Goal: Communication & Community: Ask a question

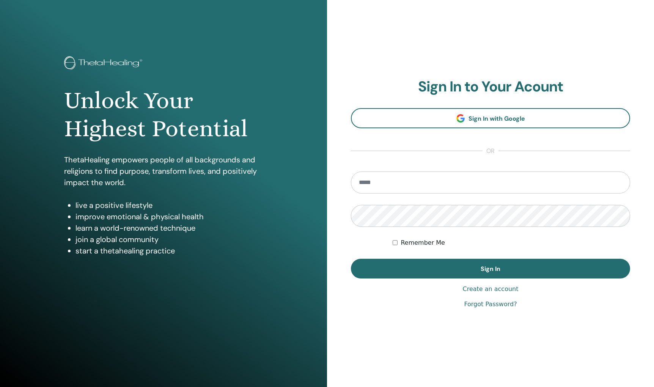
type input "**********"
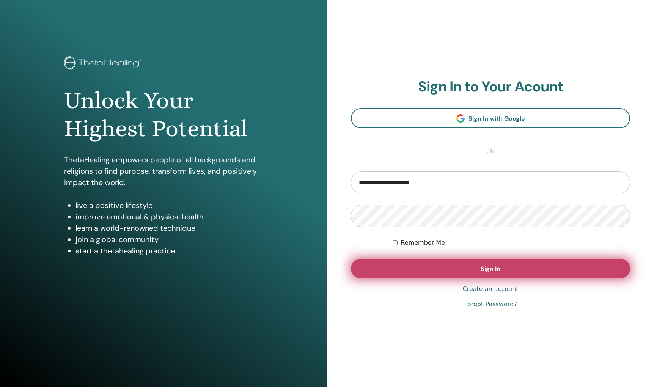
click at [495, 269] on span "Sign In" at bounding box center [491, 269] width 20 height 8
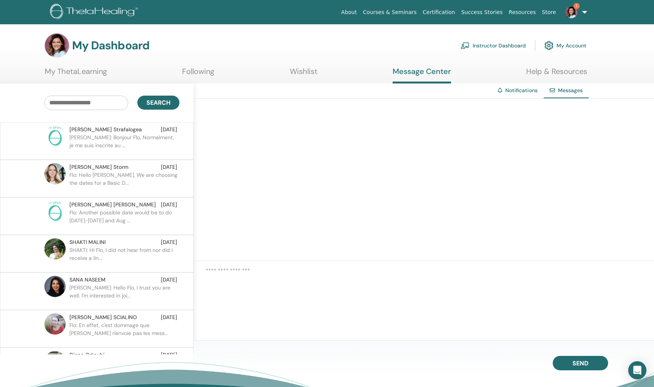
click at [576, 13] on img at bounding box center [571, 12] width 12 height 12
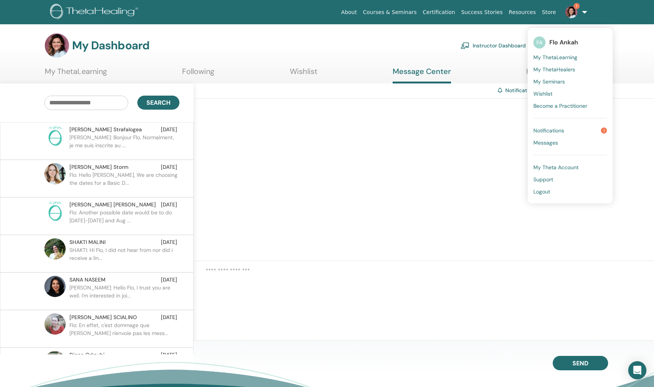
click at [560, 125] on link "Notifications 1" at bounding box center [570, 130] width 74 height 12
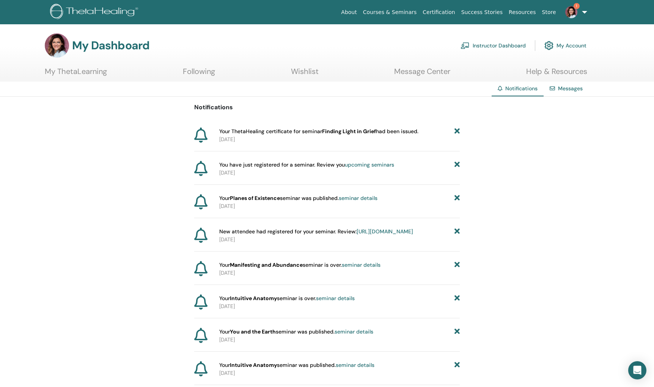
click at [190, 72] on link "Following" at bounding box center [199, 74] width 32 height 15
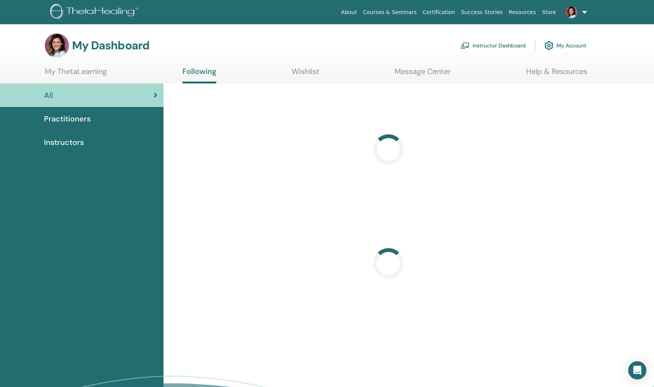
click at [65, 74] on link "My ThetaLearning" at bounding box center [76, 74] width 62 height 15
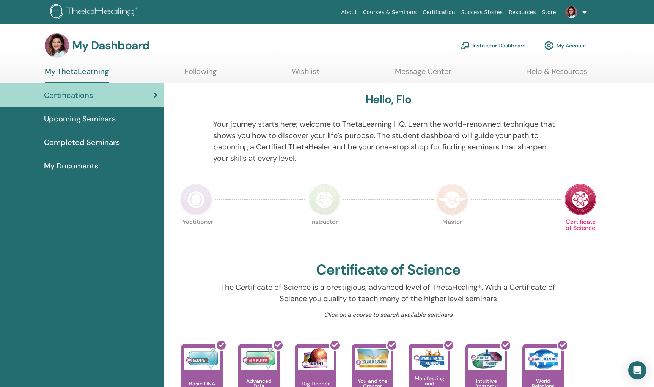
click at [514, 46] on link "Instructor Dashboard" at bounding box center [493, 45] width 65 height 17
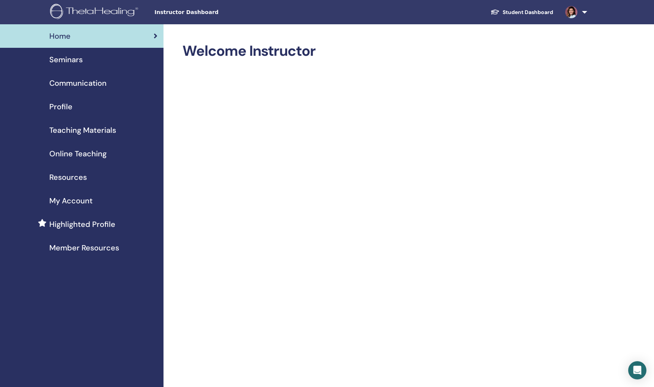
click at [575, 17] on link at bounding box center [574, 12] width 31 height 24
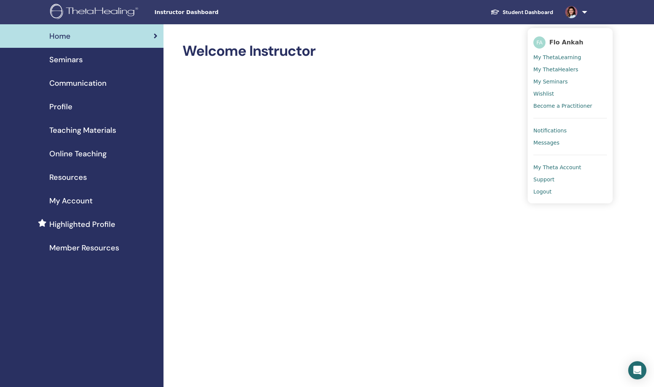
click at [66, 62] on span "Seminars" at bounding box center [65, 59] width 33 height 11
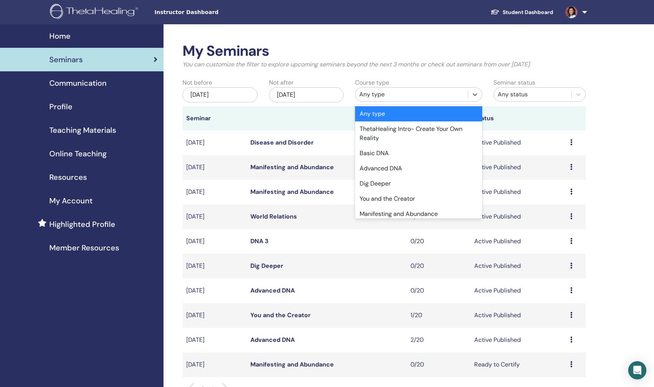
click at [396, 96] on div "Any type" at bounding box center [411, 94] width 104 height 9
click at [386, 171] on div "Advanced DNA" at bounding box center [418, 168] width 127 height 15
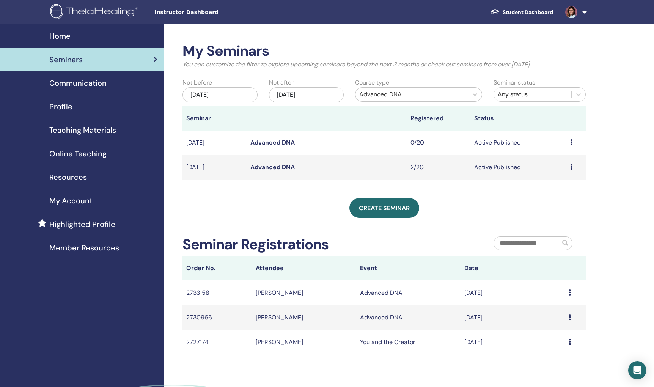
click at [572, 168] on icon at bounding box center [571, 167] width 2 height 6
click at [553, 194] on link "Attendees" at bounding box center [558, 197] width 29 height 8
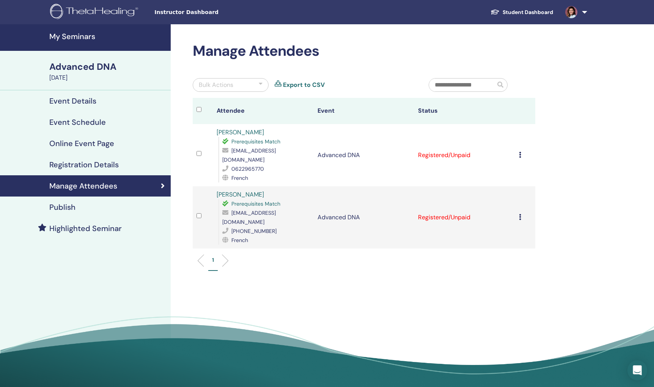
click at [635, 366] on icon "Open Intercom Messenger" at bounding box center [637, 370] width 10 height 10
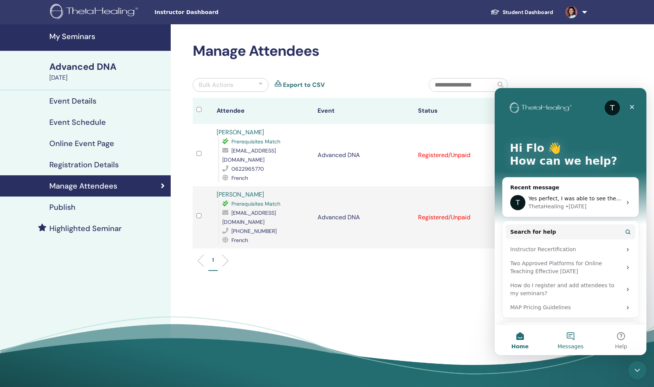
click at [578, 338] on button "Messages" at bounding box center [570, 340] width 50 height 30
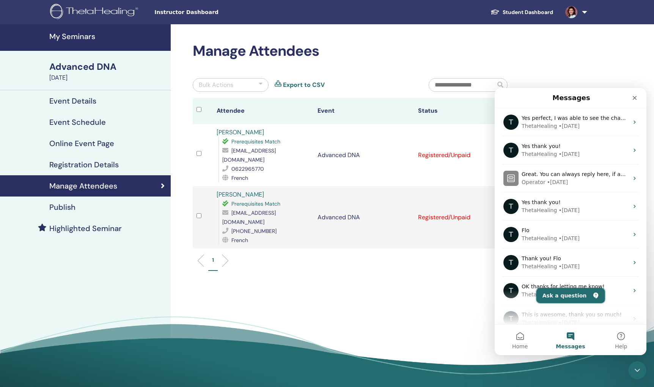
click at [572, 294] on button "Ask a question" at bounding box center [570, 295] width 69 height 15
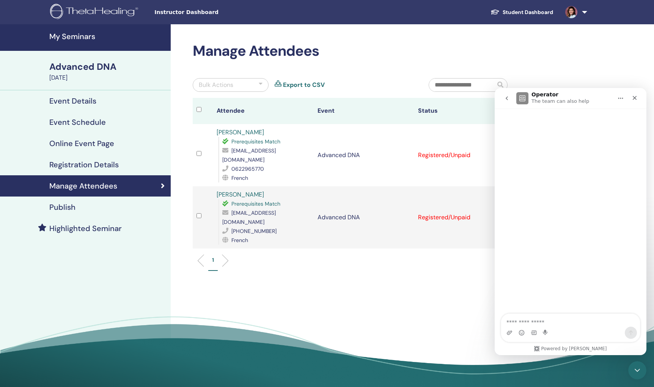
click at [548, 323] on textarea "Ask a question…" at bounding box center [570, 320] width 139 height 13
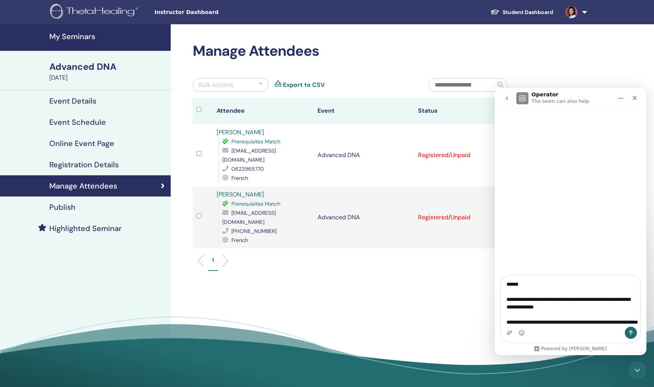
scroll to position [12, 0]
type textarea "**********"
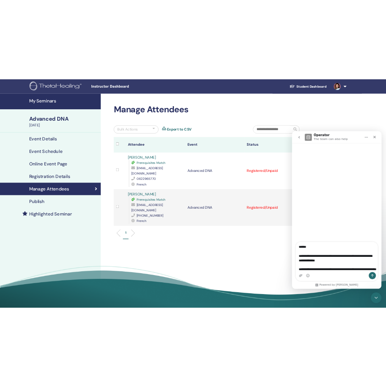
scroll to position [14, 0]
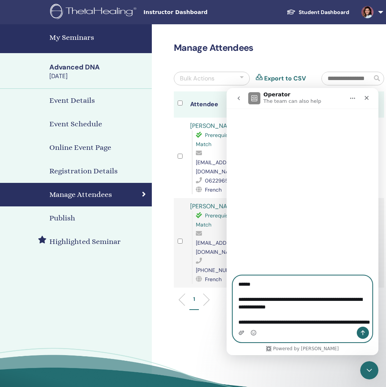
click at [241, 335] on icon "Upload attachment" at bounding box center [241, 333] width 6 height 6
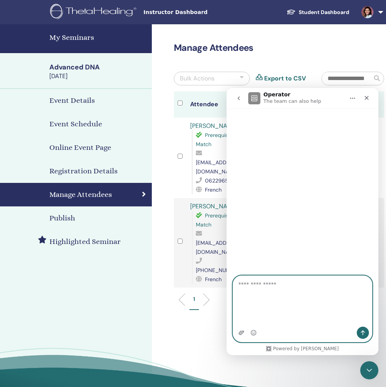
scroll to position [0, 0]
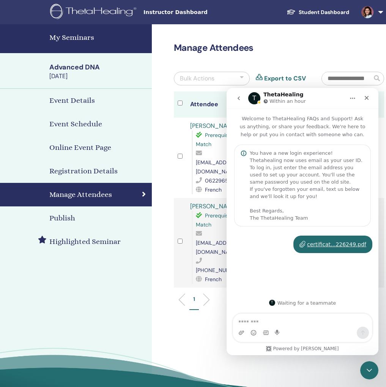
click at [307, 318] on textarea "Message…" at bounding box center [302, 320] width 139 height 13
type textarea "**********"
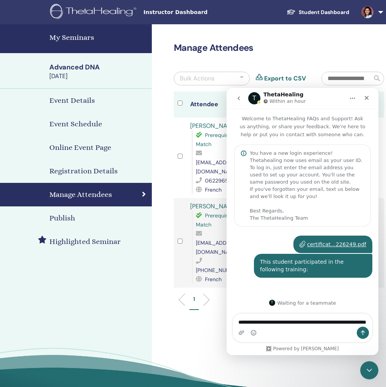
type textarea "**********"
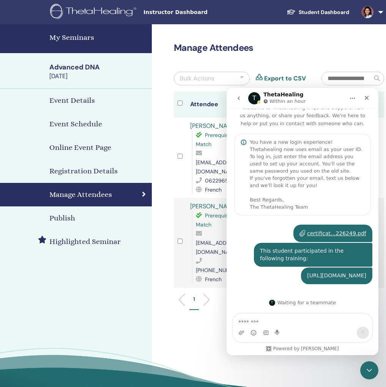
scroll to position [26, 0]
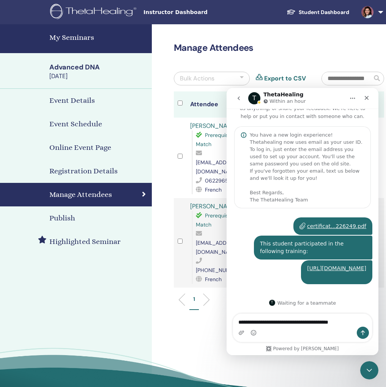
type textarea "**********"
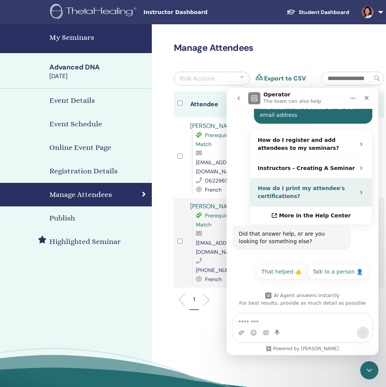
scroll to position [211, 0]
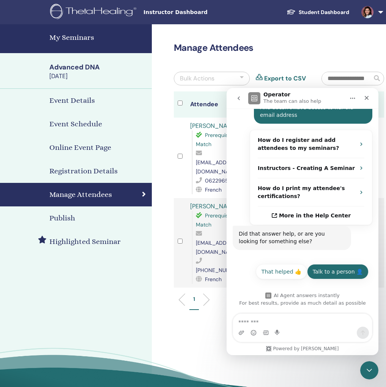
click at [349, 278] on button "Talk to a person 👤" at bounding box center [337, 271] width 61 height 15
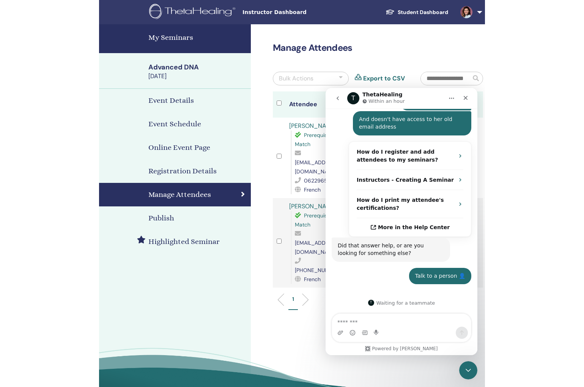
scroll to position [237, 0]
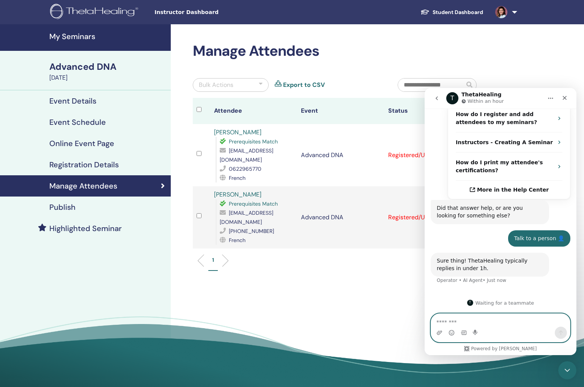
click at [480, 319] on textarea "Message…" at bounding box center [500, 320] width 139 height 13
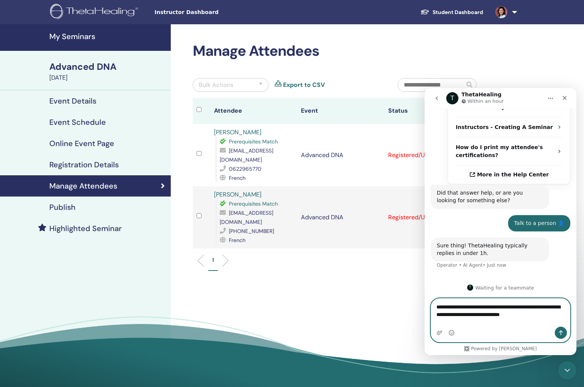
scroll to position [252, 0]
paste textarea "**********"
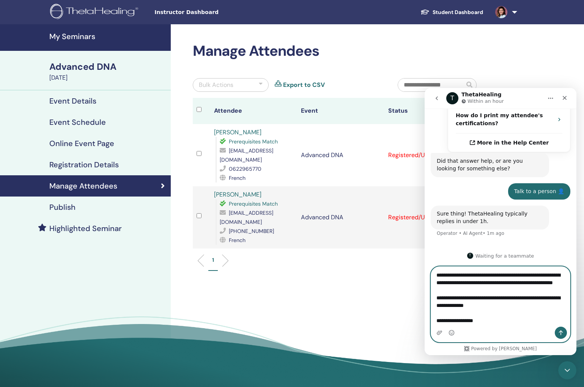
scroll to position [12, 0]
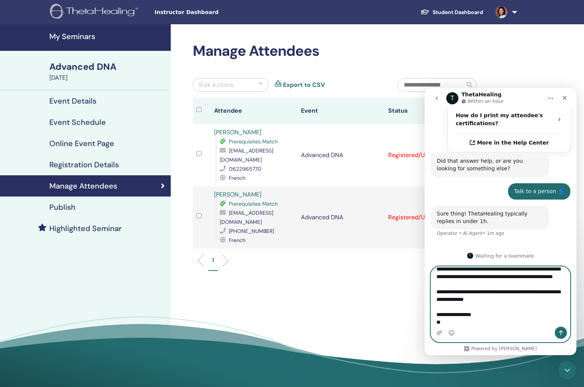
type textarea "**********"
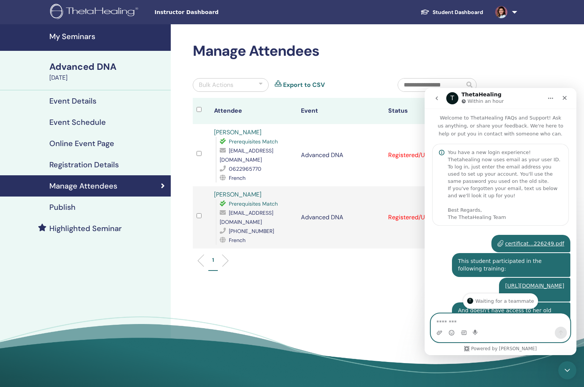
scroll to position [2, 0]
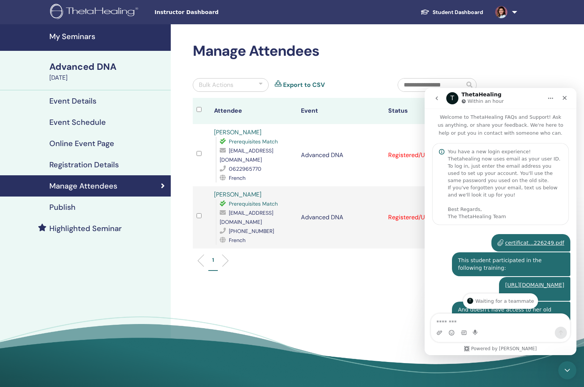
click at [534, 244] on div "certificat...226249.pdf" at bounding box center [534, 243] width 59 height 8
